Goal: Transaction & Acquisition: Download file/media

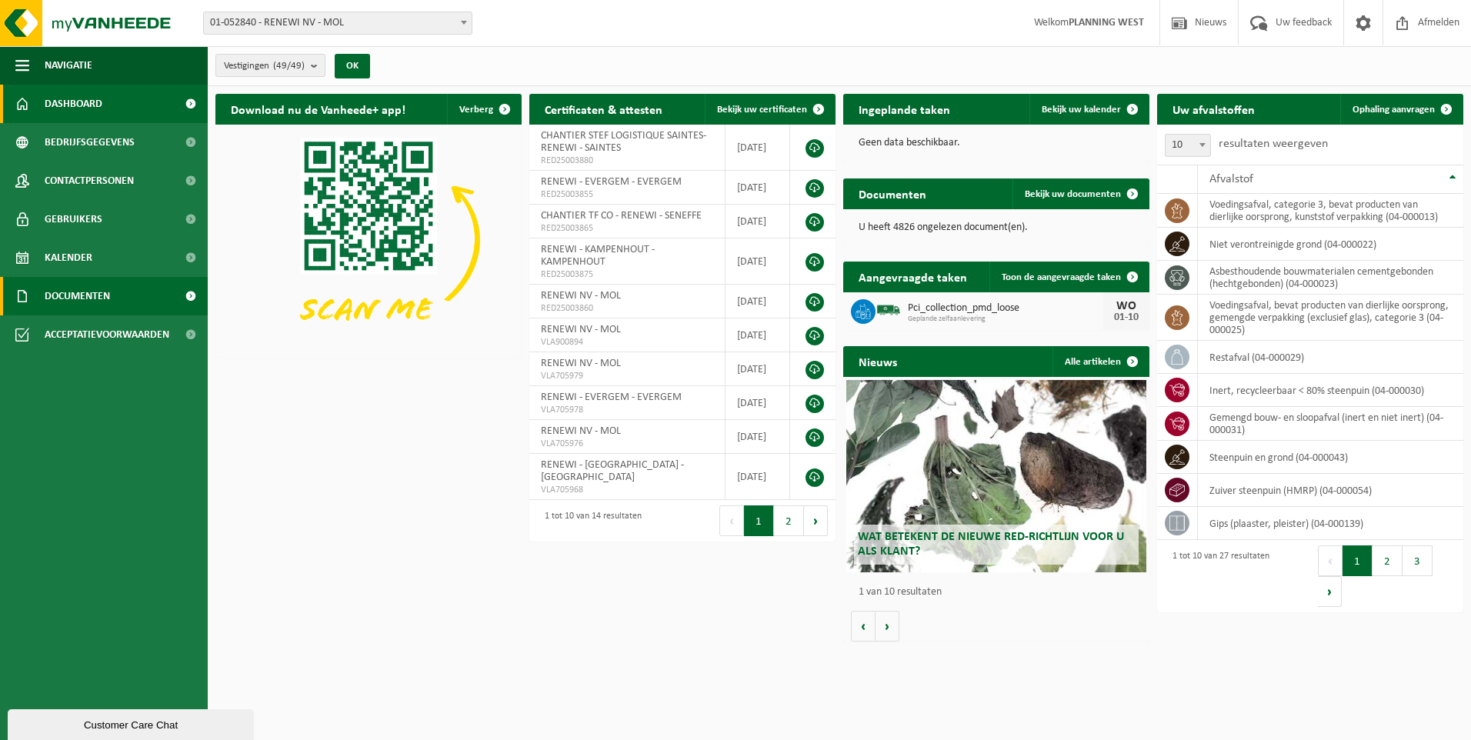
click at [79, 301] on span "Documenten" at bounding box center [77, 296] width 65 height 38
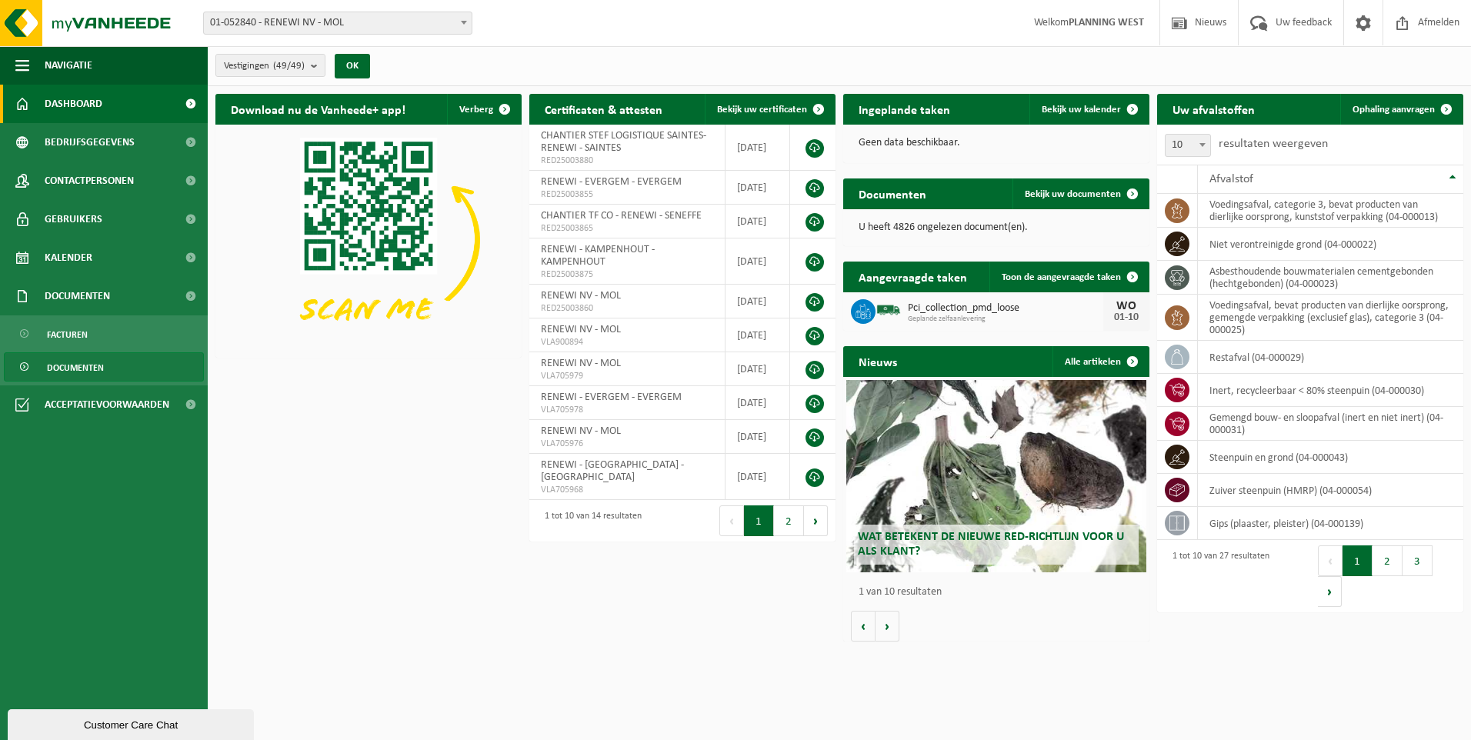
click at [78, 366] on span "Documenten" at bounding box center [75, 367] width 57 height 29
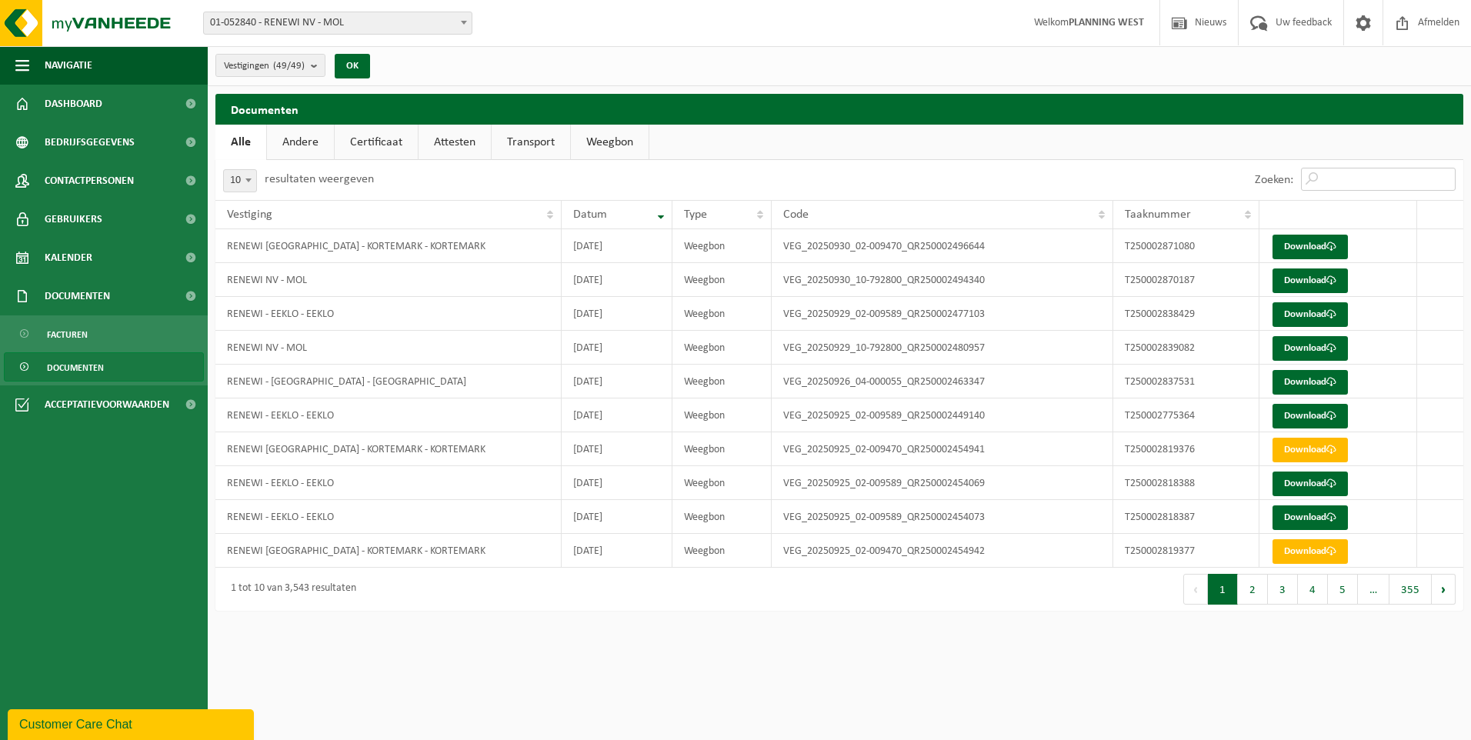
click at [1331, 177] on input "Zoeken:" at bounding box center [1378, 179] width 155 height 23
click at [1365, 174] on input "Zoeken:" at bounding box center [1378, 179] width 155 height 23
type input "2"
click at [1335, 178] on input "T" at bounding box center [1378, 179] width 155 height 23
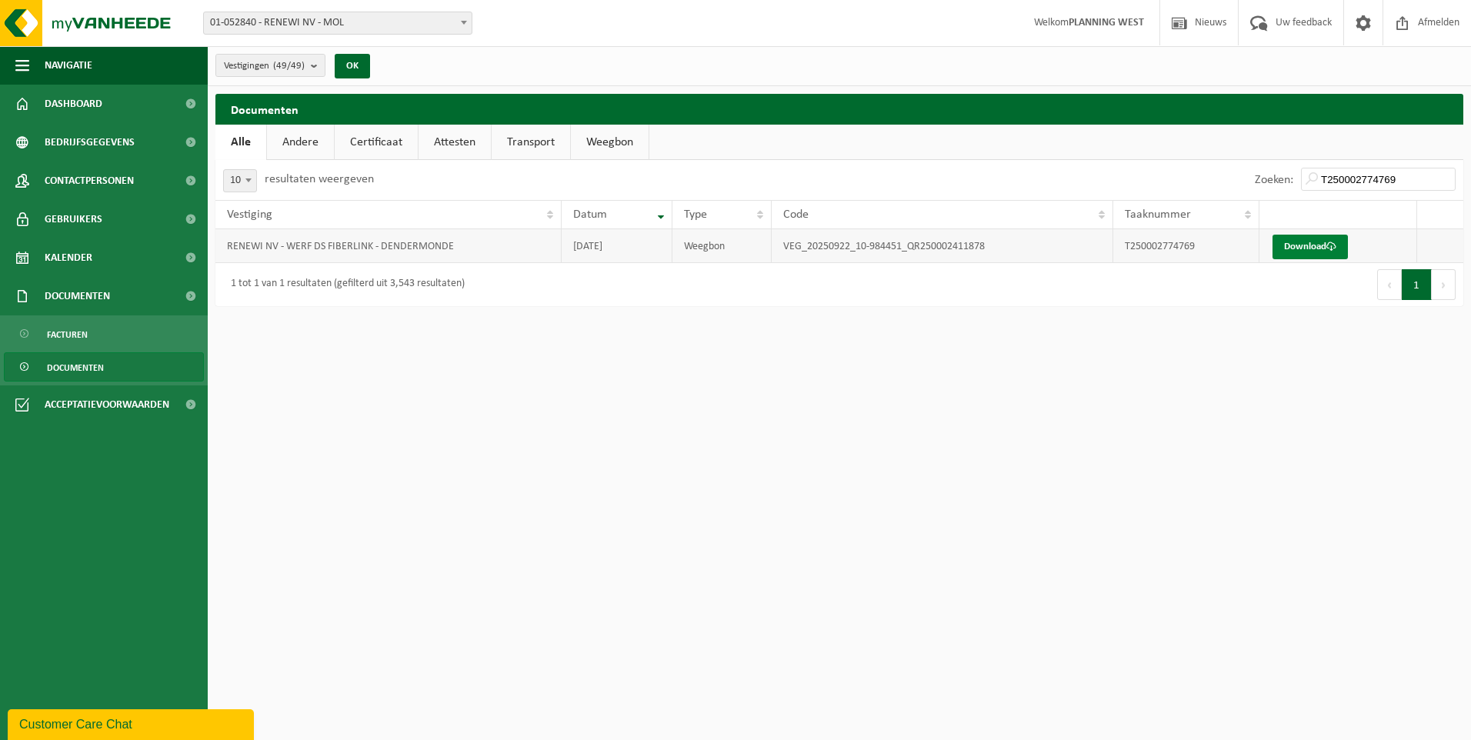
click at [1304, 248] on link "Download" at bounding box center [1309, 247] width 75 height 25
click at [1402, 179] on input "T250002774769" at bounding box center [1378, 179] width 155 height 23
type input "T250002774770"
click at [1289, 242] on link "Download" at bounding box center [1309, 247] width 75 height 25
